Goal: Transaction & Acquisition: Purchase product/service

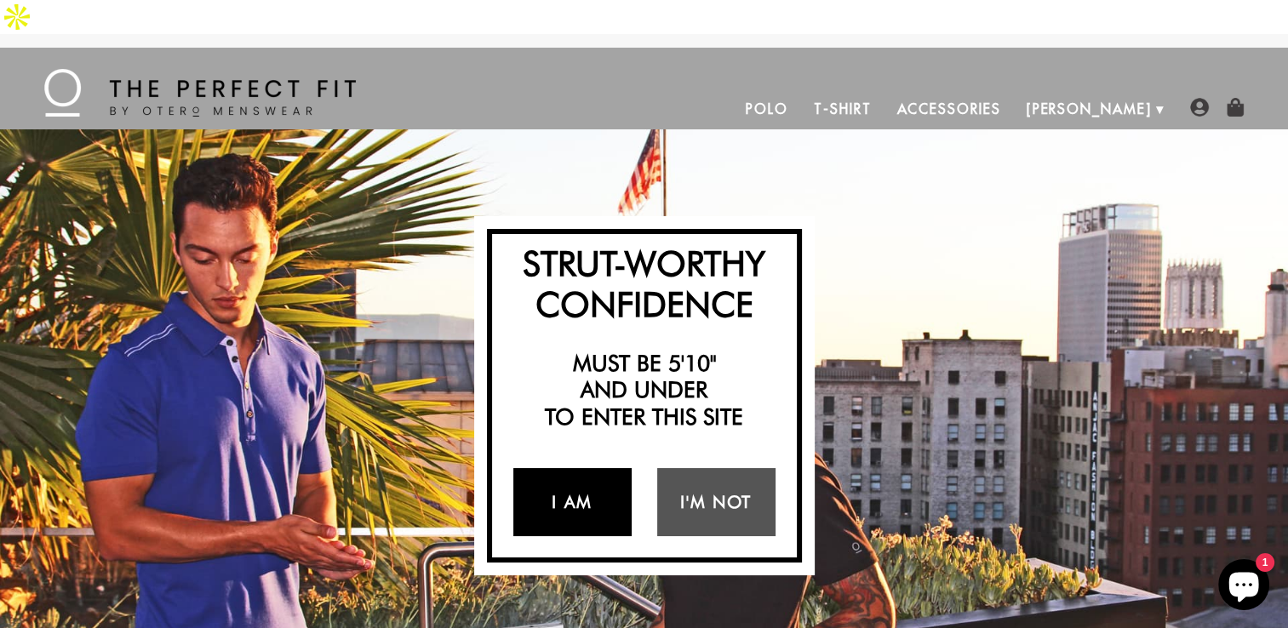
click at [599, 468] on link "I Am" at bounding box center [572, 502] width 118 height 68
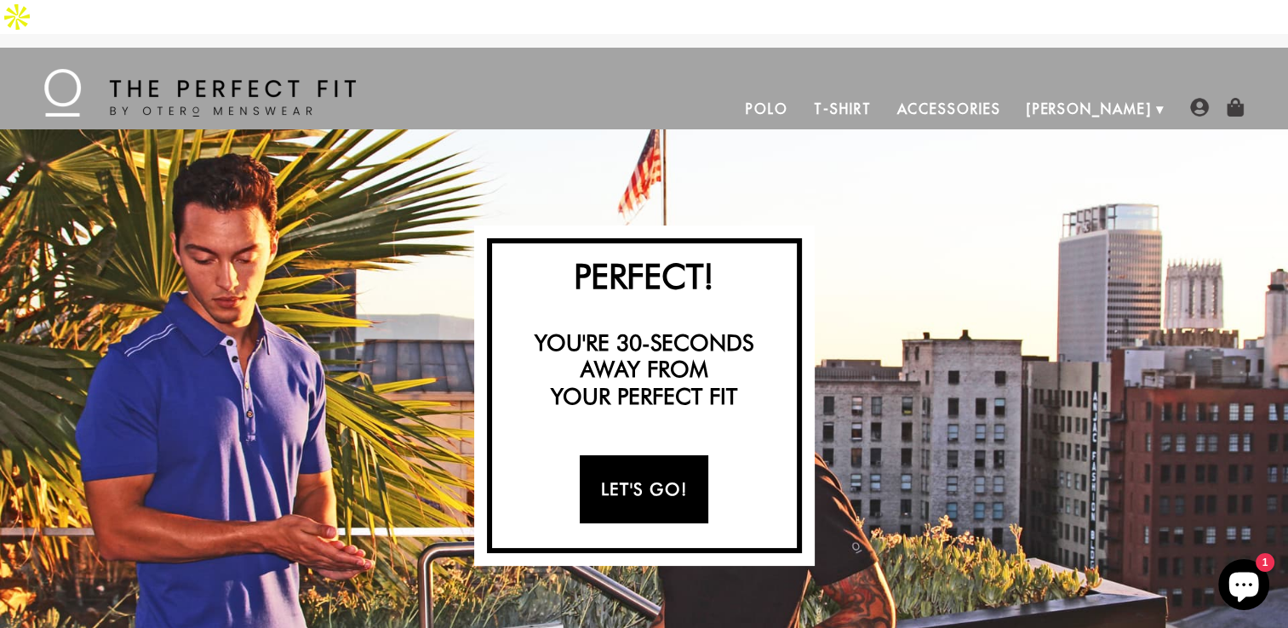
click at [599, 462] on link "Let's Go!" at bounding box center [644, 489] width 129 height 68
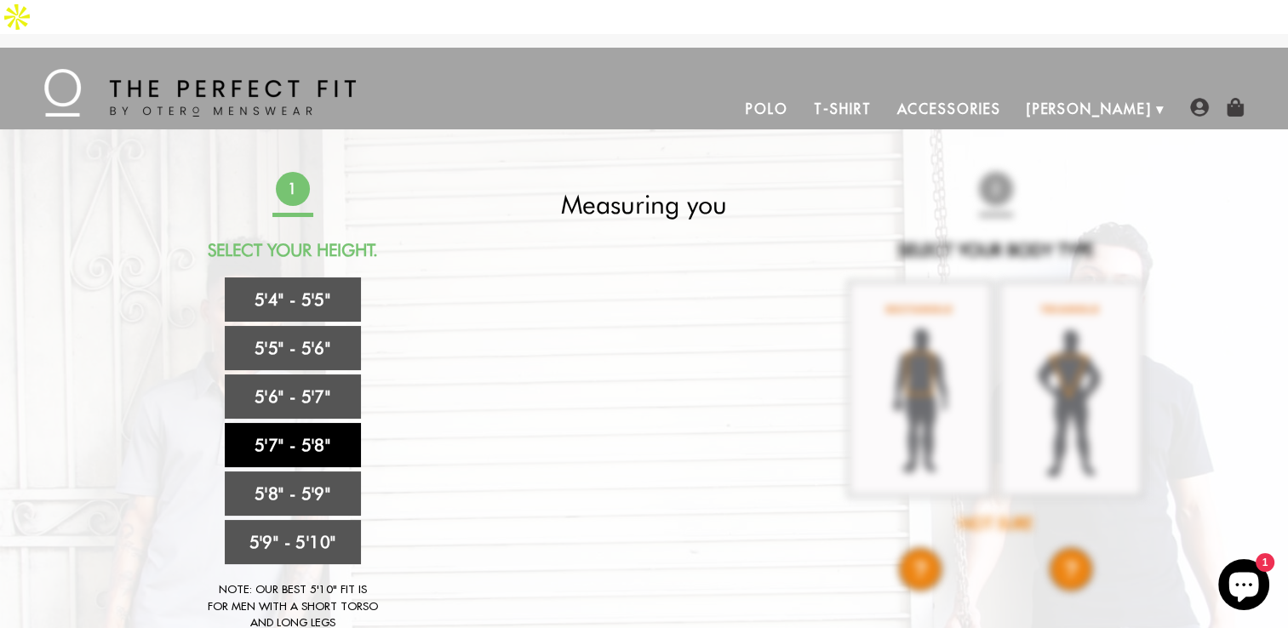
click at [289, 423] on link "5'7" - 5'8"" at bounding box center [293, 445] width 136 height 44
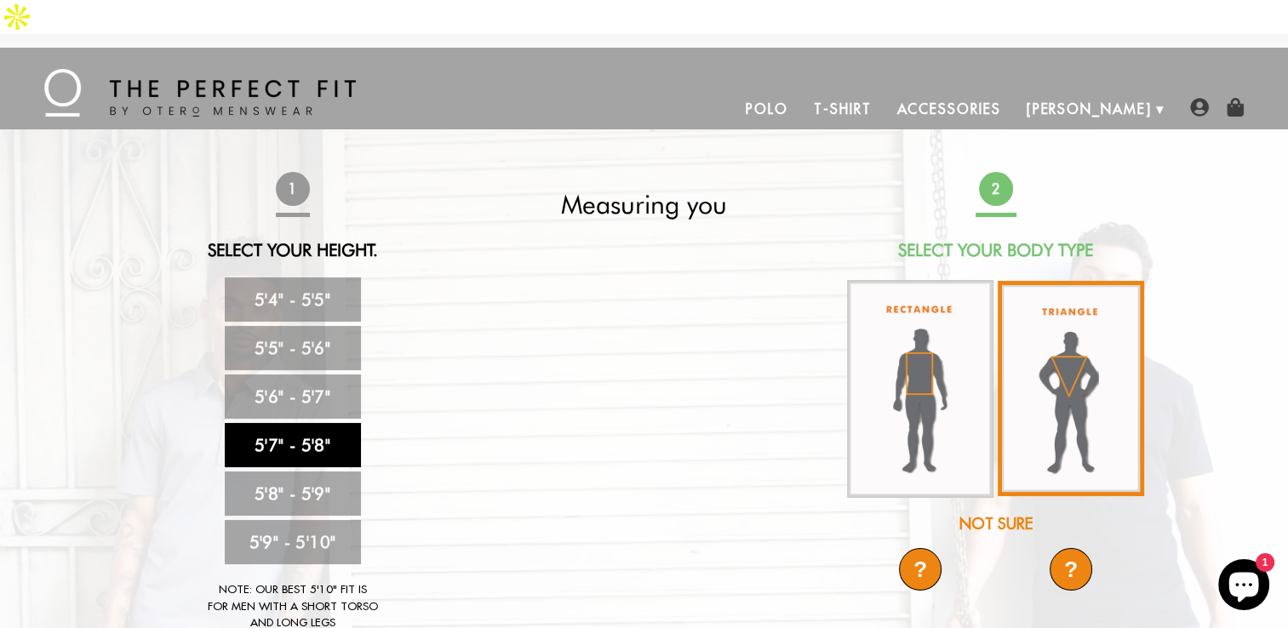
click at [1035, 356] on img at bounding box center [1071, 388] width 146 height 215
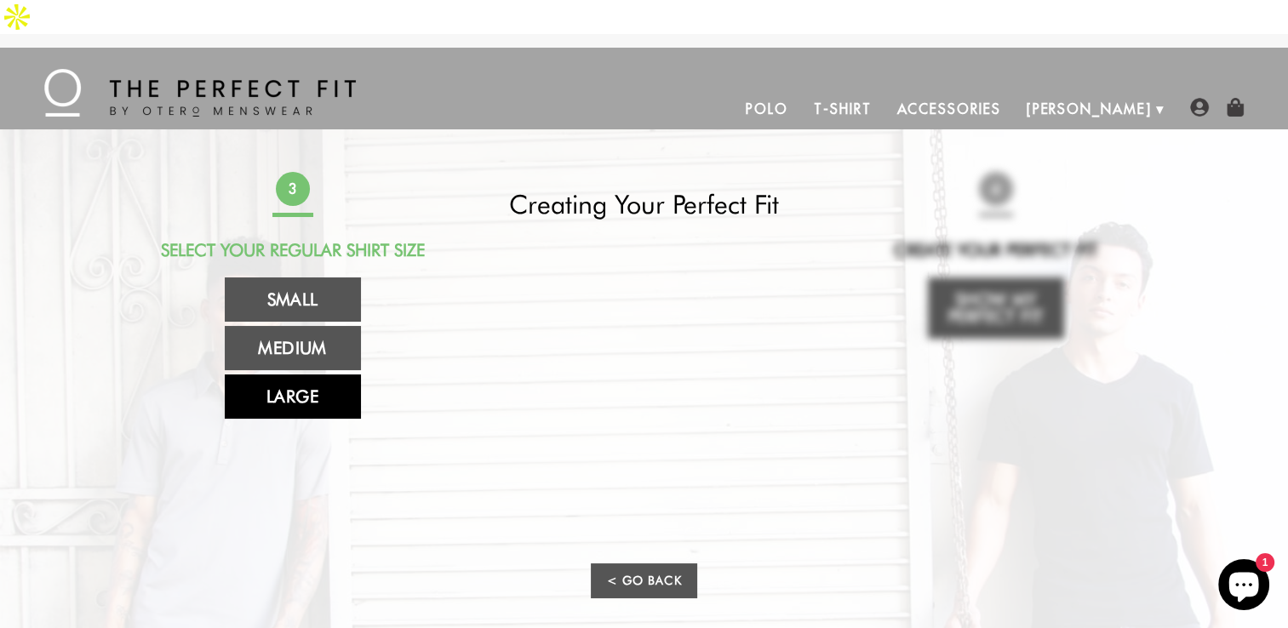
click at [323, 375] on link "Large" at bounding box center [293, 397] width 136 height 44
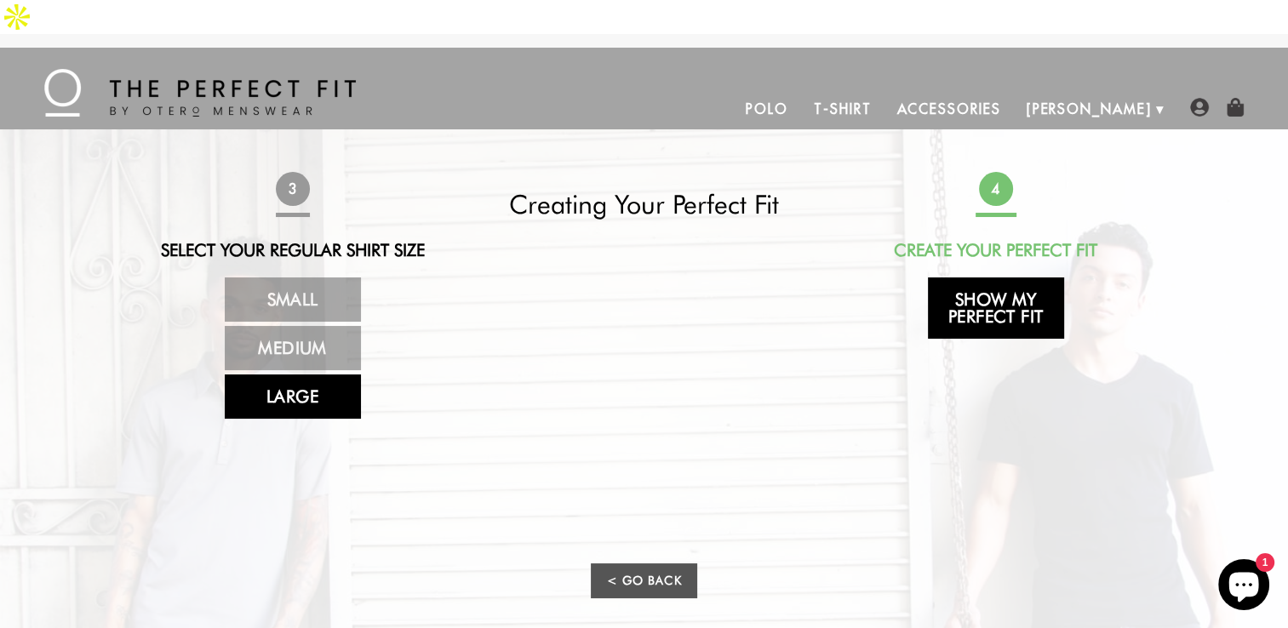
click at [1016, 287] on link "Show My Perfect Fit" at bounding box center [996, 308] width 136 height 61
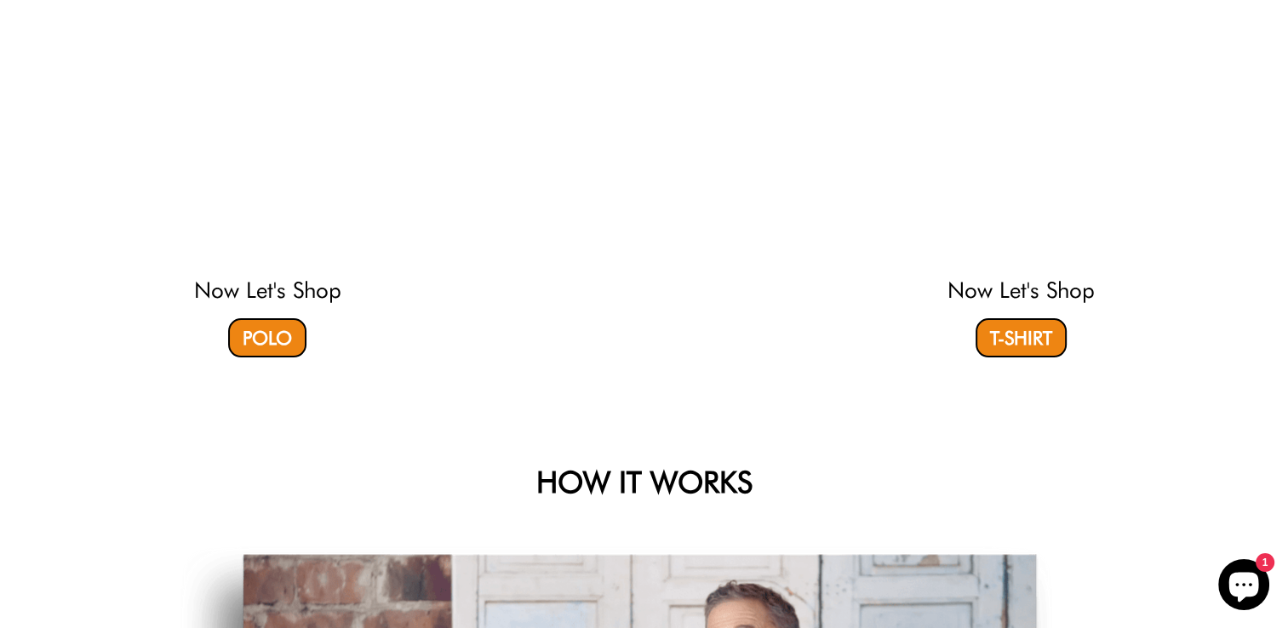
scroll to position [272, 0]
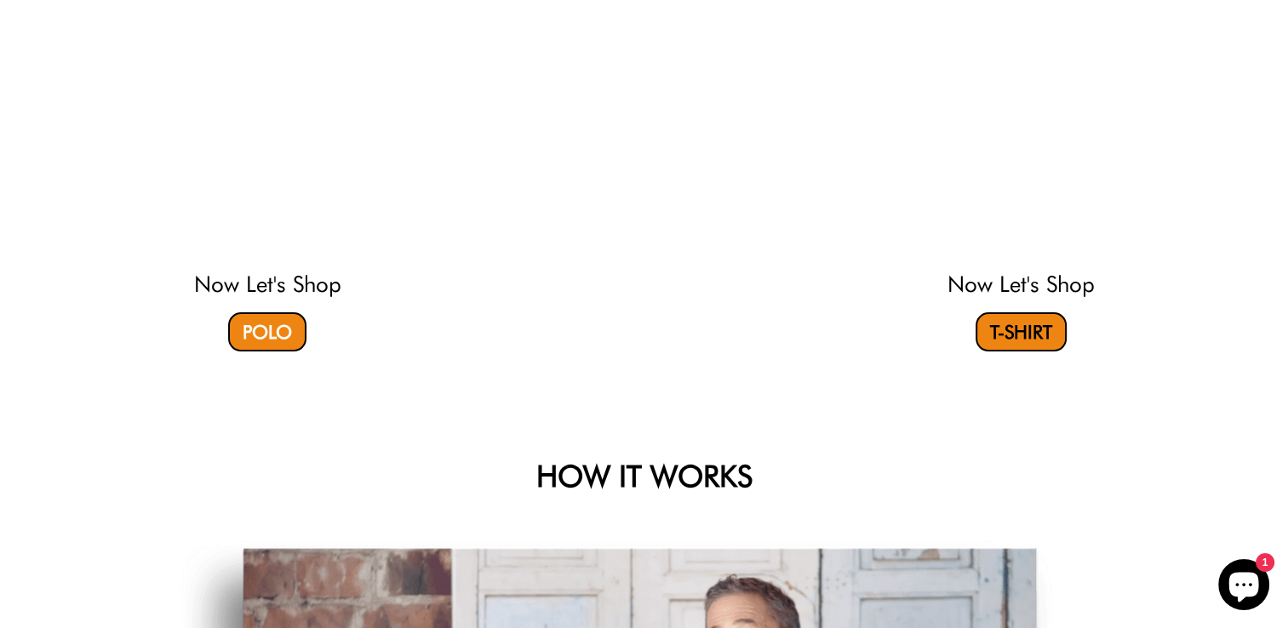
click at [1025, 312] on link "T-Shirt" at bounding box center [1021, 331] width 91 height 39
select select "57-58"
select select "triangle"
select select "L"
